Goal: Find specific page/section: Find specific page/section

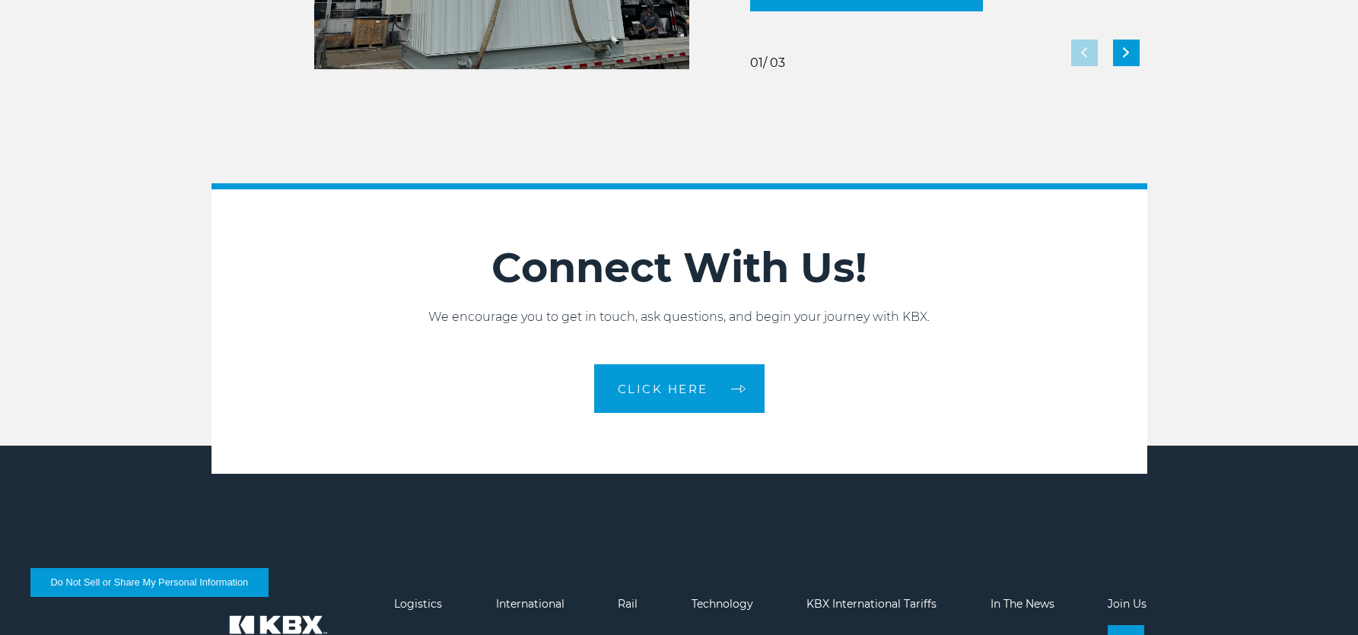
scroll to position [3412, 0]
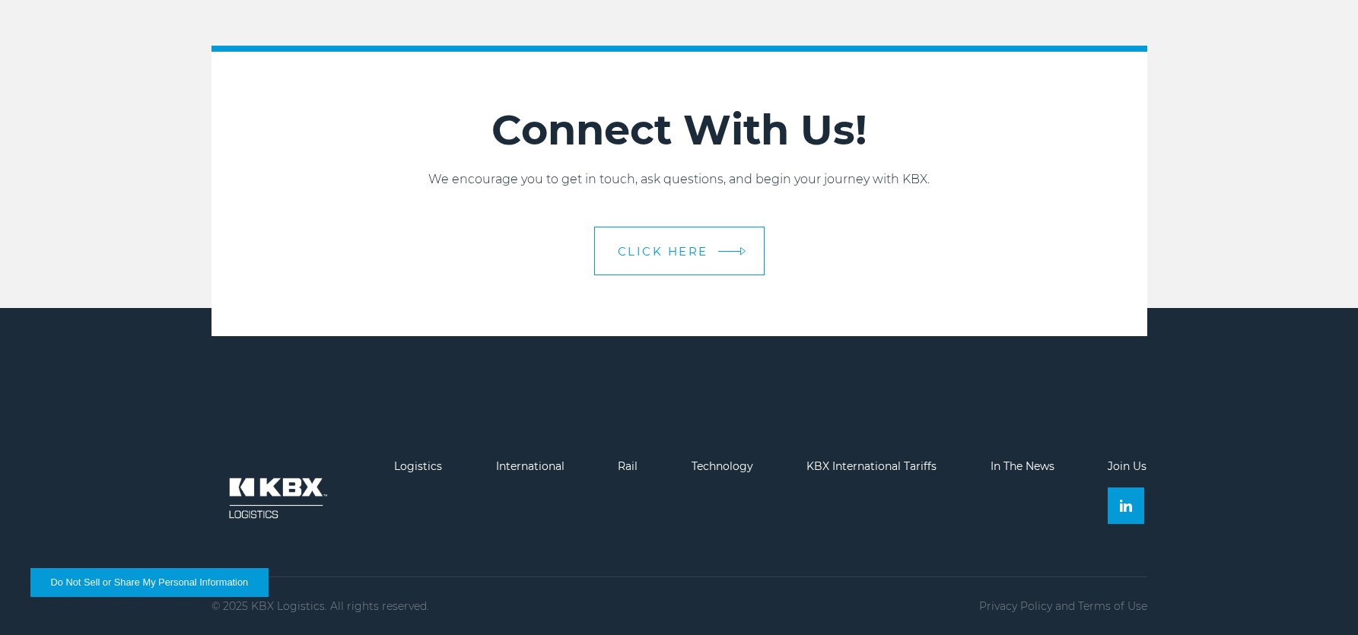
click at [647, 246] on span "CLICK HERE" at bounding box center [663, 251] width 91 height 11
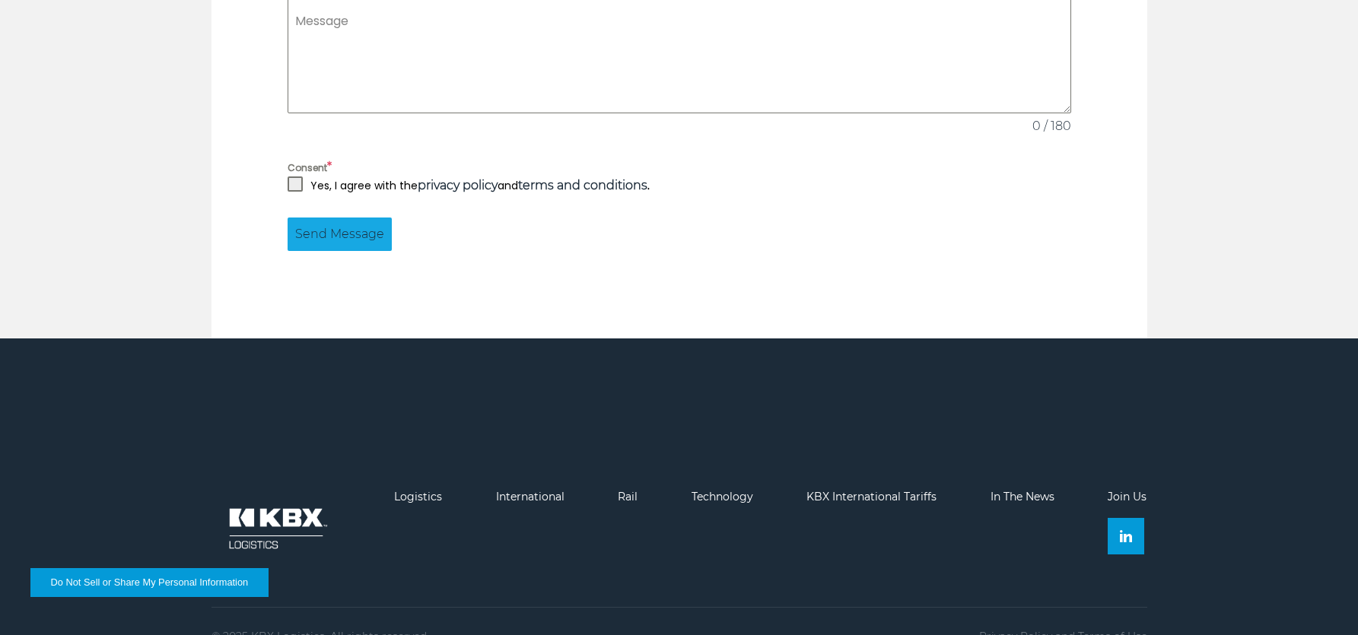
scroll to position [1470, 0]
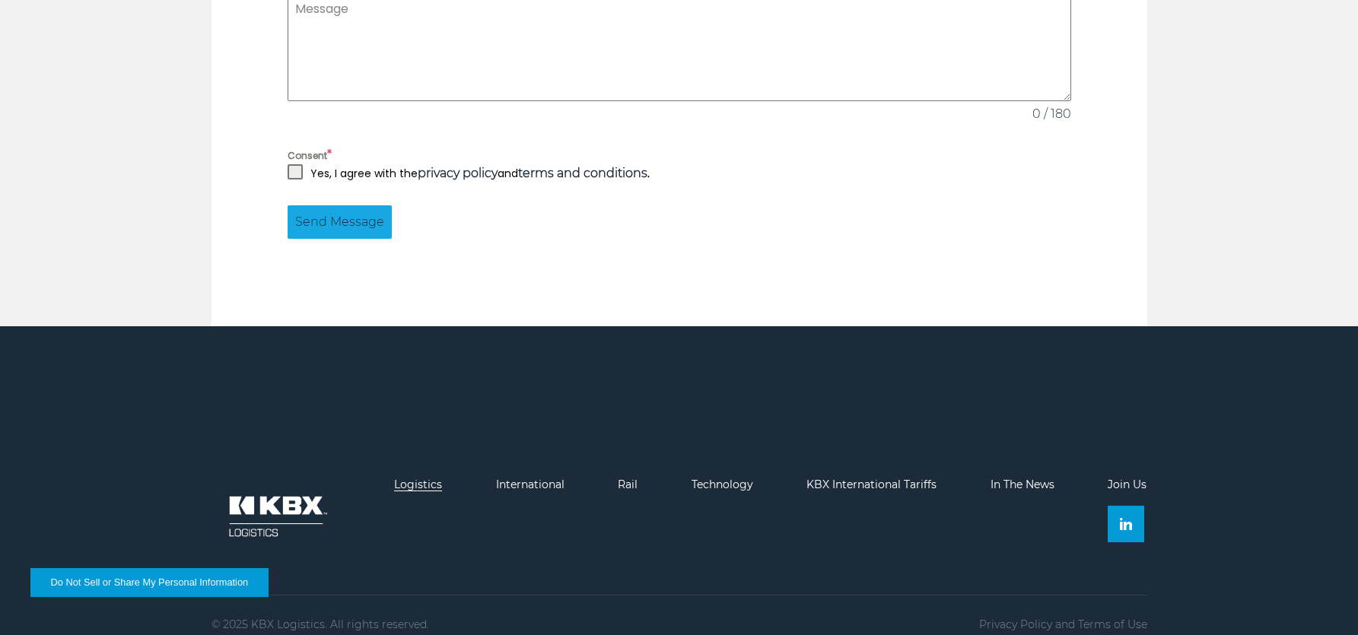
click at [422, 478] on link "Logistics" at bounding box center [418, 485] width 48 height 14
